Goal: Complete application form

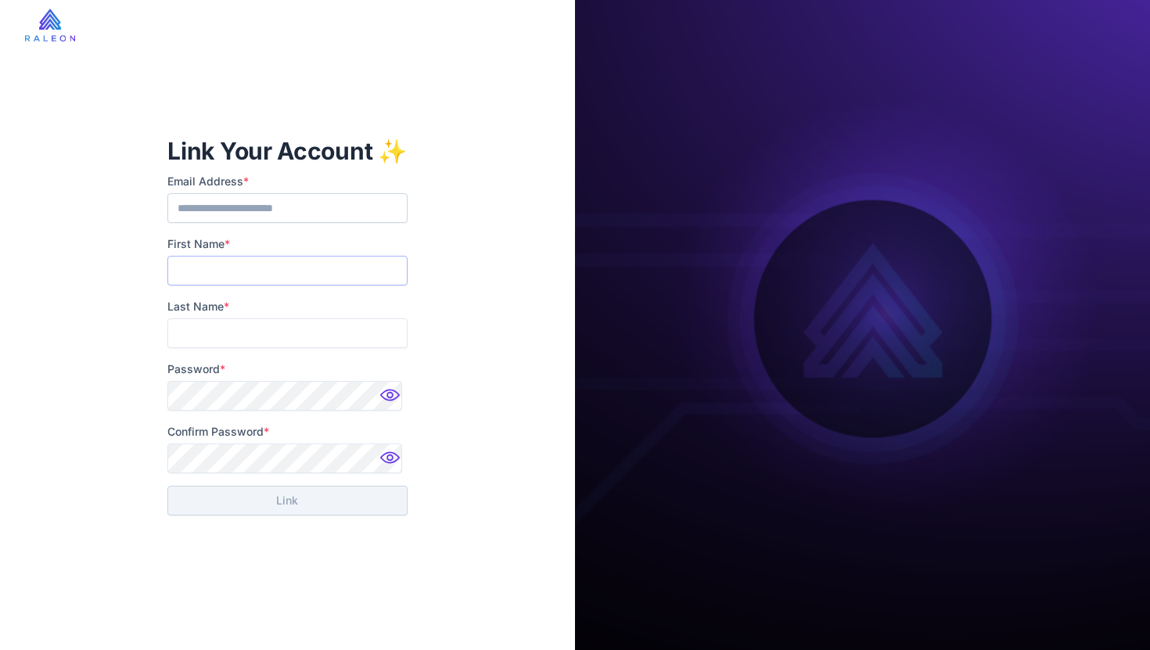
click at [296, 268] on input "First Name *" at bounding box center [286, 271] width 239 height 30
click at [221, 272] on input "First Name *" at bounding box center [286, 271] width 239 height 30
type input "******"
click at [251, 333] on input "Last Name *" at bounding box center [286, 333] width 239 height 30
type input "*********"
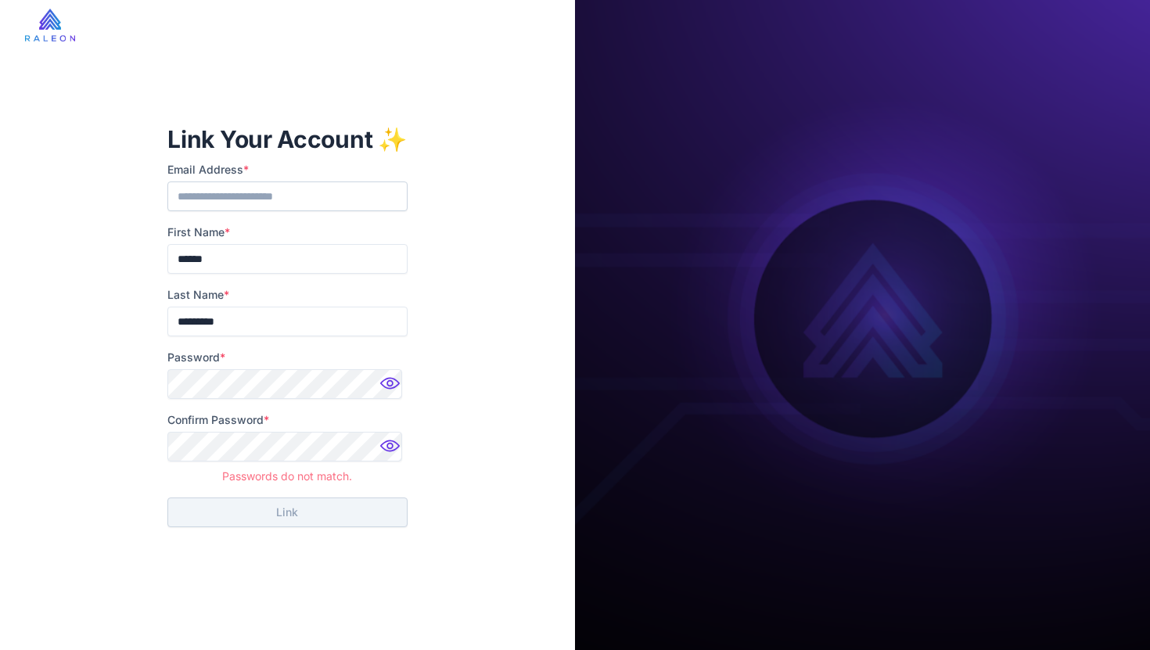
click at [386, 381] on img at bounding box center [391, 387] width 31 height 31
click at [391, 447] on img at bounding box center [391, 450] width 31 height 31
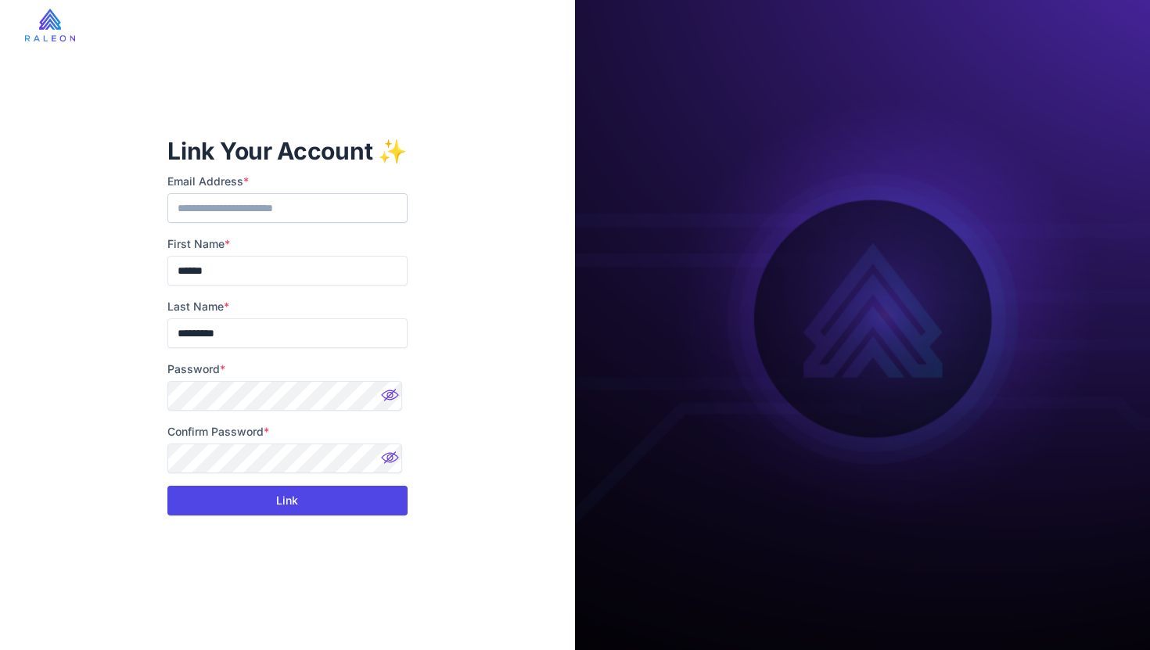
click at [302, 501] on button "Link" at bounding box center [286, 501] width 239 height 30
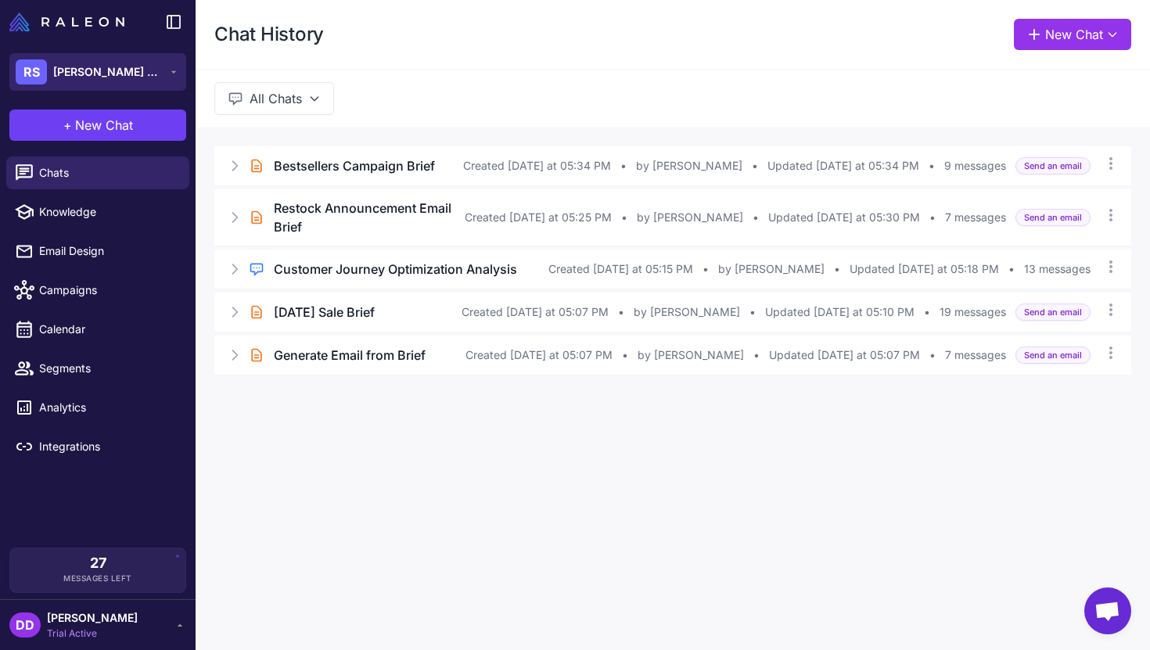
click at [129, 74] on button "RS [PERSON_NAME] Stones" at bounding box center [97, 72] width 177 height 38
click at [130, 76] on button "RS [PERSON_NAME] Stones" at bounding box center [97, 72] width 177 height 38
click at [160, 74] on button "RS [PERSON_NAME] Stones" at bounding box center [97, 72] width 177 height 38
click at [160, 74] on button "RS Raena Stones" at bounding box center [97, 72] width 177 height 38
